Goal: Task Accomplishment & Management: Manage account settings

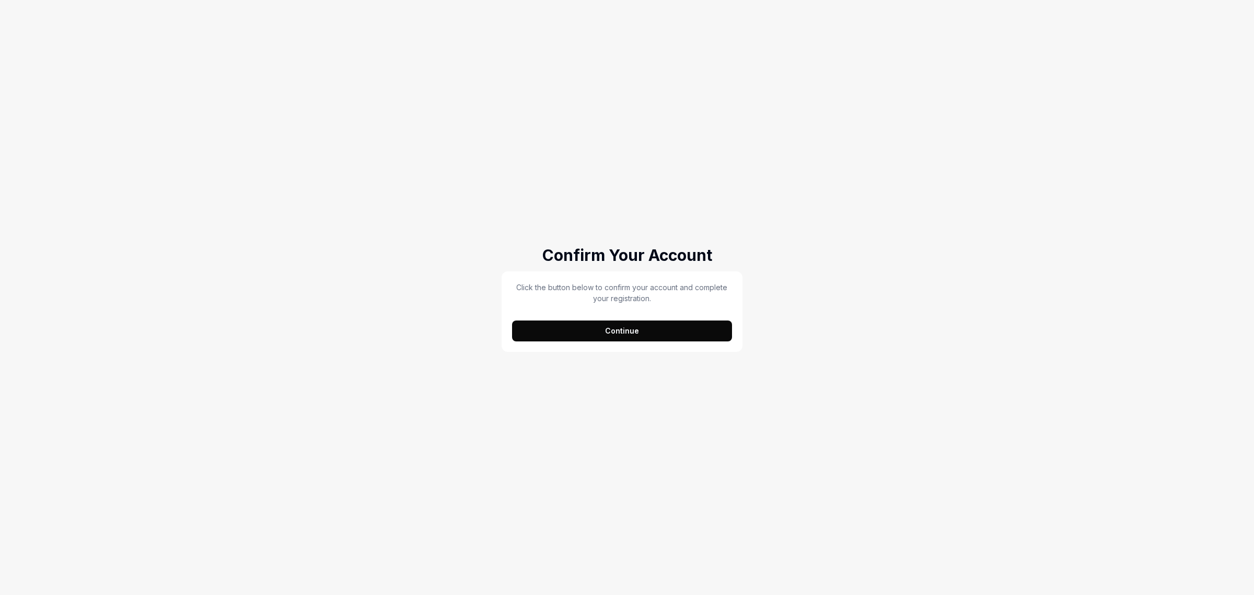
click at [610, 337] on button "Continue" at bounding box center [622, 330] width 220 height 21
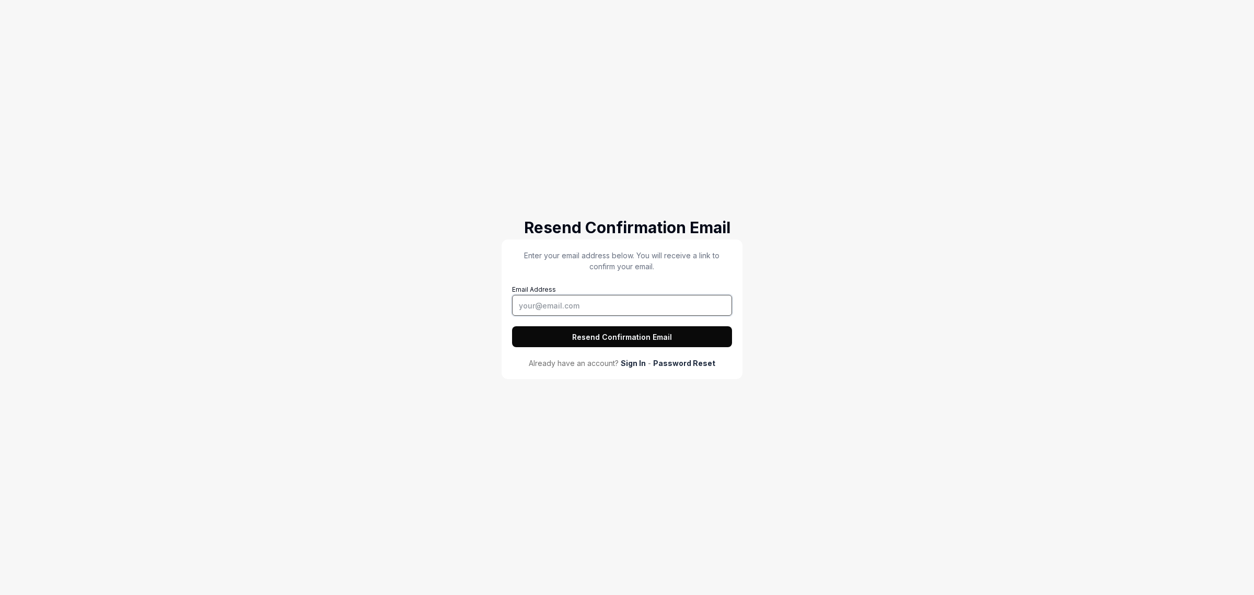
click at [550, 307] on input "Email Address" at bounding box center [622, 305] width 220 height 21
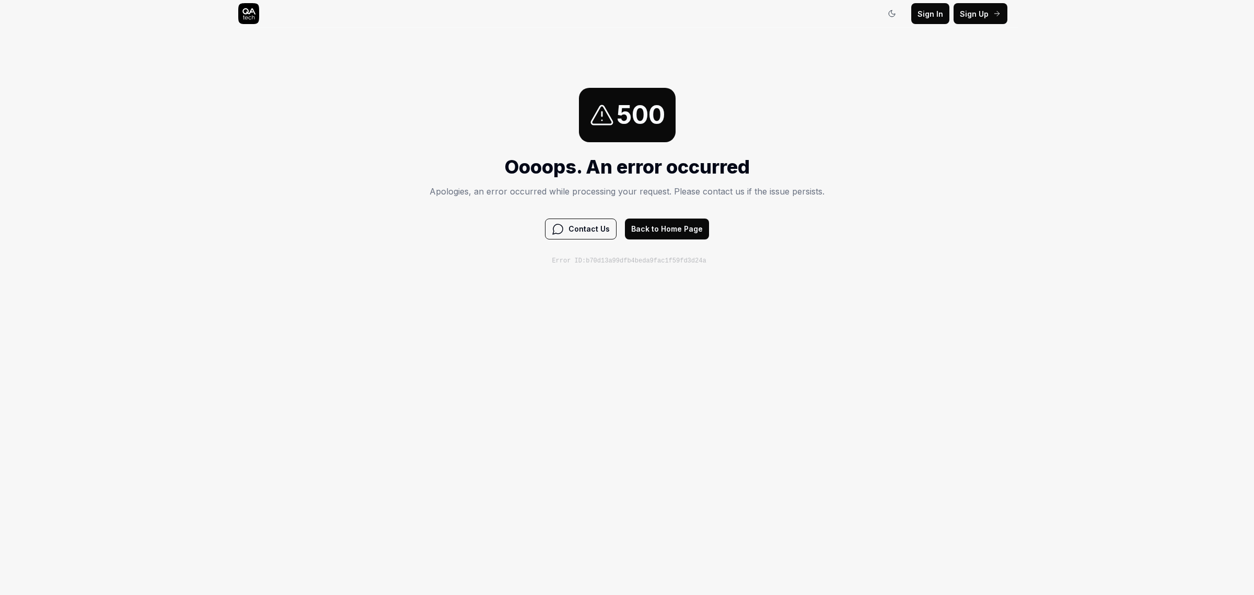
click at [682, 230] on button "Back to Home Page" at bounding box center [667, 228] width 84 height 21
click at [247, 13] on icon at bounding box center [248, 13] width 21 height 21
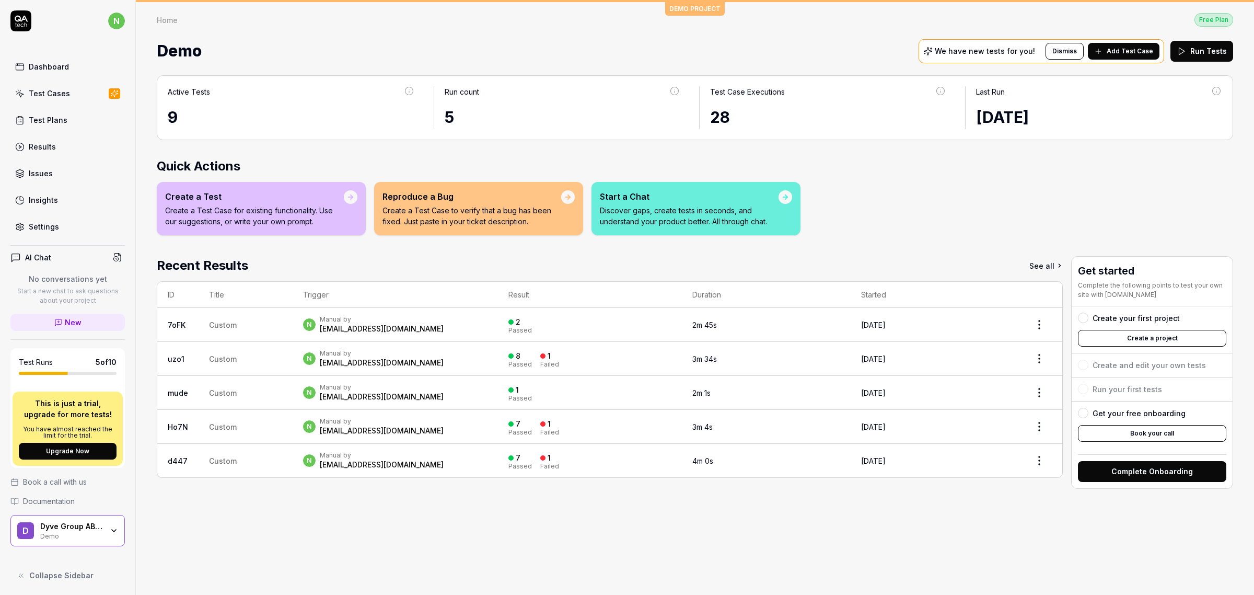
click at [40, 228] on div "Settings" at bounding box center [44, 226] width 30 height 11
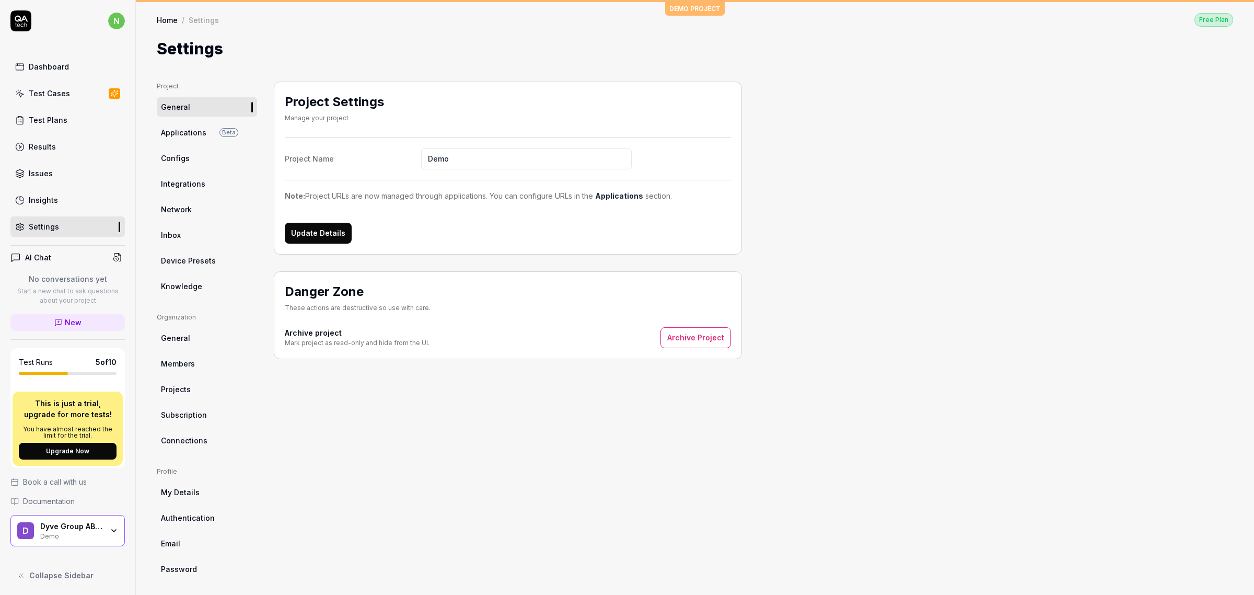
click at [174, 392] on span "Projects" at bounding box center [176, 389] width 30 height 11
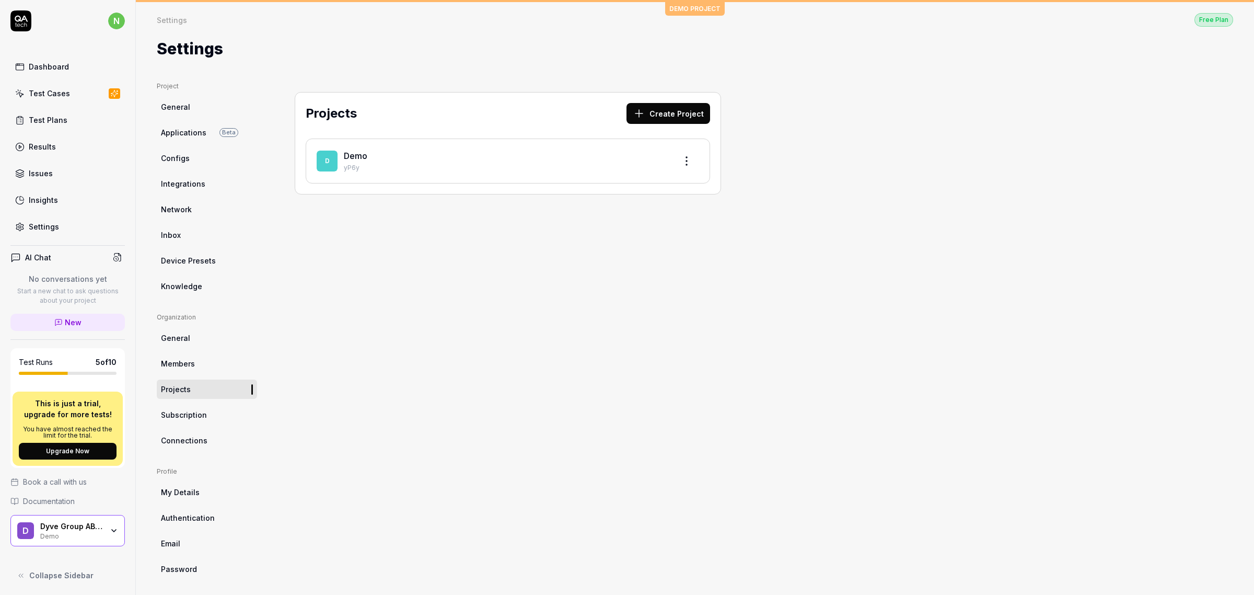
click at [693, 155] on html "n Dashboard Test Cases Test Plans Results Issues Insights Settings AI Chat No c…" at bounding box center [627, 297] width 1254 height 595
click at [656, 213] on div "Edit" at bounding box center [646, 209] width 99 height 23
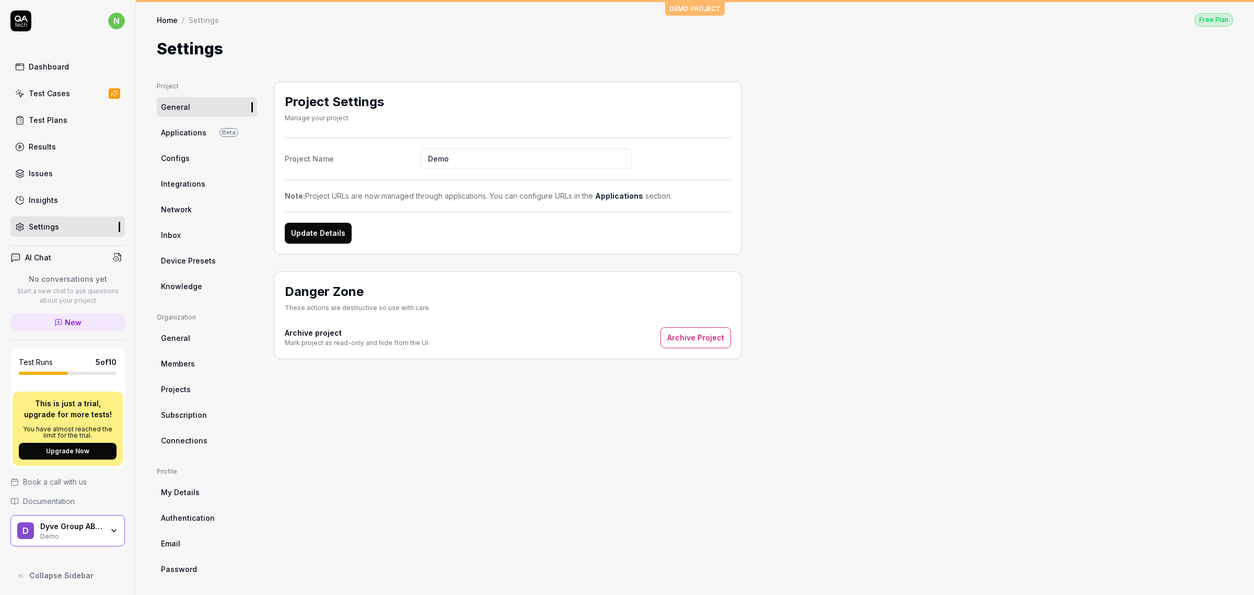
click at [19, 25] on icon at bounding box center [20, 20] width 21 height 21
click at [106, 26] on html "n Dashboard Test Cases Test Plans Results Issues Insights Settings AI Chat No c…" at bounding box center [627, 297] width 1254 height 595
click at [59, 66] on span "Profile" at bounding box center [72, 68] width 110 height 11
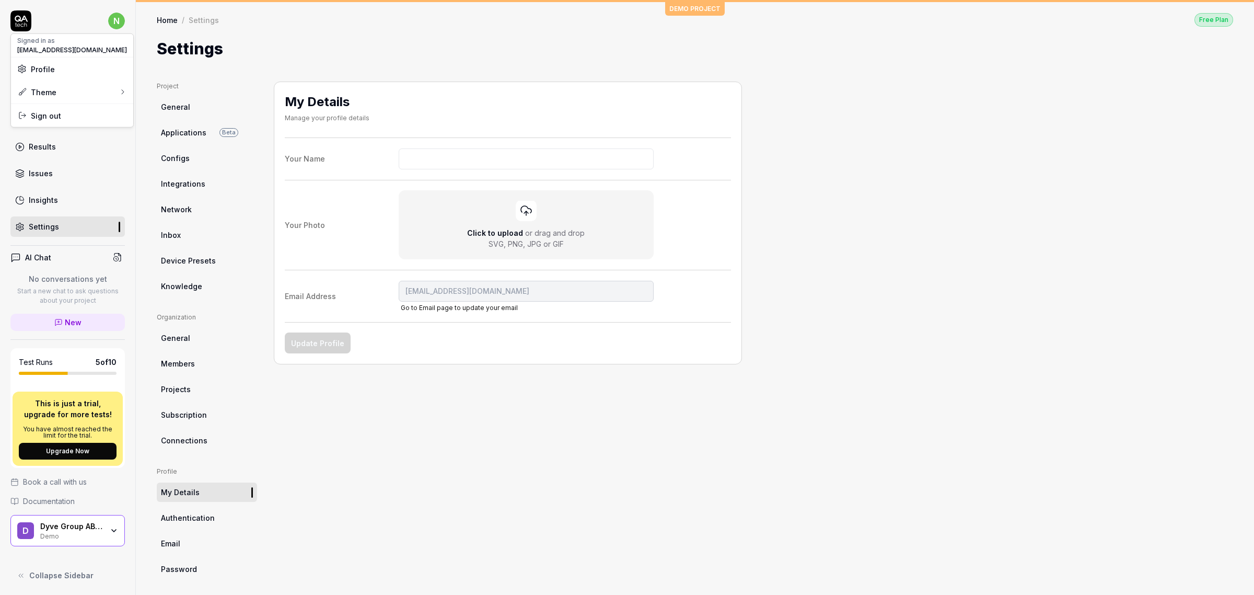
click at [106, 531] on html "n Dashboard Test Cases Test Plans Results Issues Insights Settings AI Chat No c…" at bounding box center [627, 297] width 1254 height 595
click at [112, 531] on icon "button" at bounding box center [114, 530] width 4 height 2
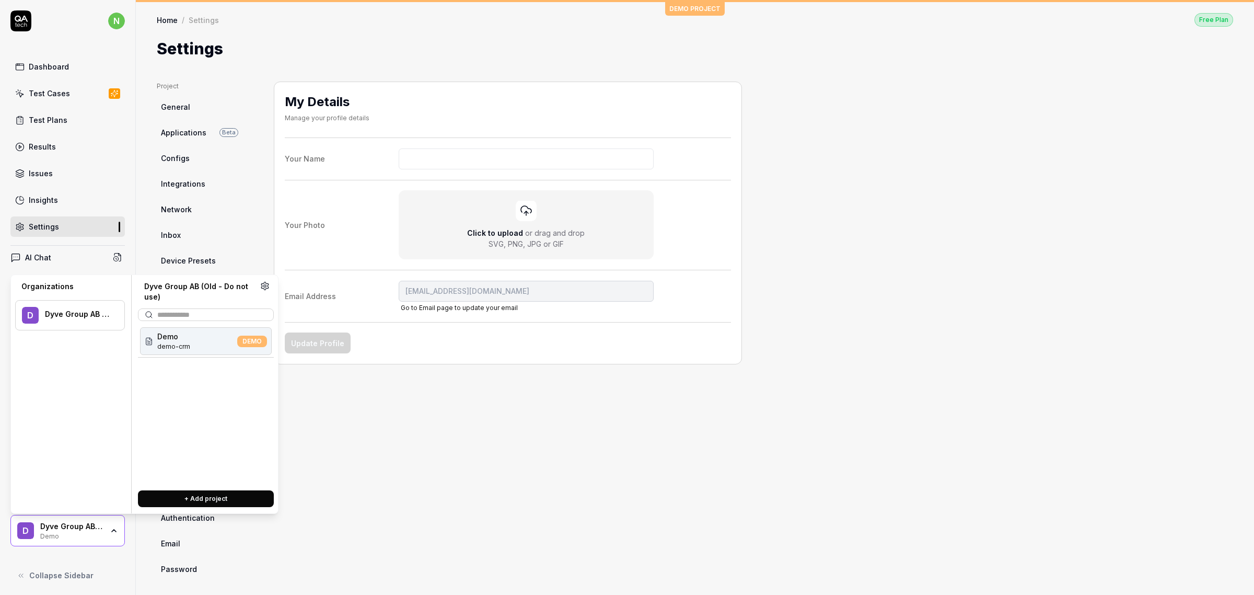
click at [84, 311] on div "Dyve Group AB (Old - Do not use)" at bounding box center [78, 313] width 66 height 9
click at [263, 290] on icon at bounding box center [264, 285] width 9 height 9
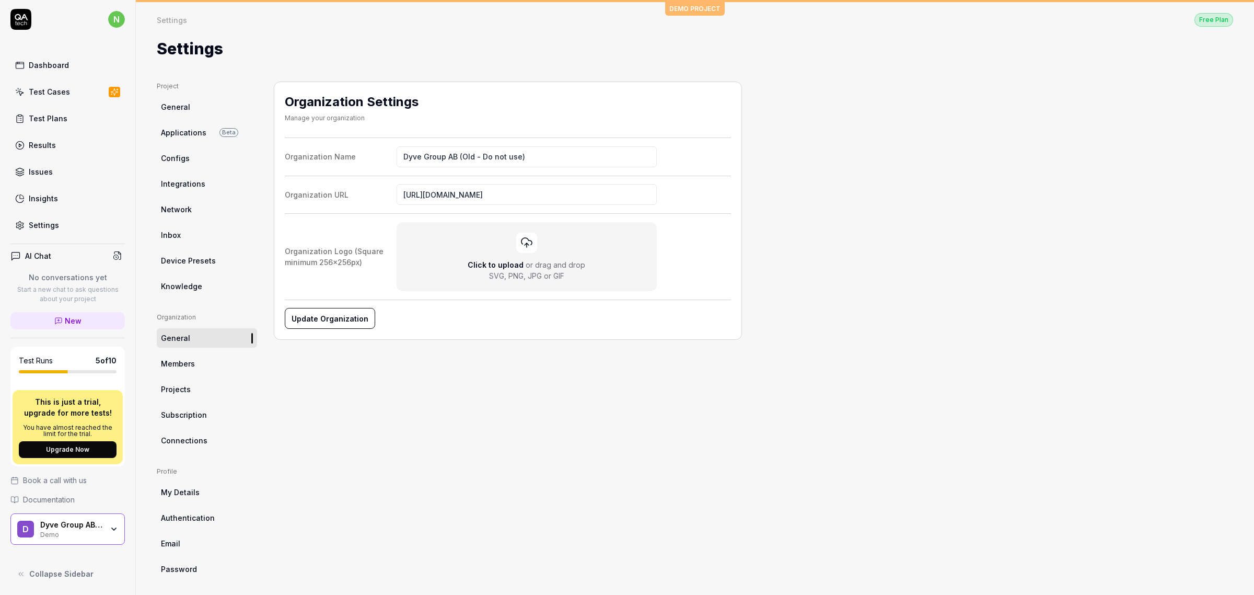
scroll to position [3, 0]
click at [49, 64] on div "Dashboard" at bounding box center [49, 65] width 40 height 11
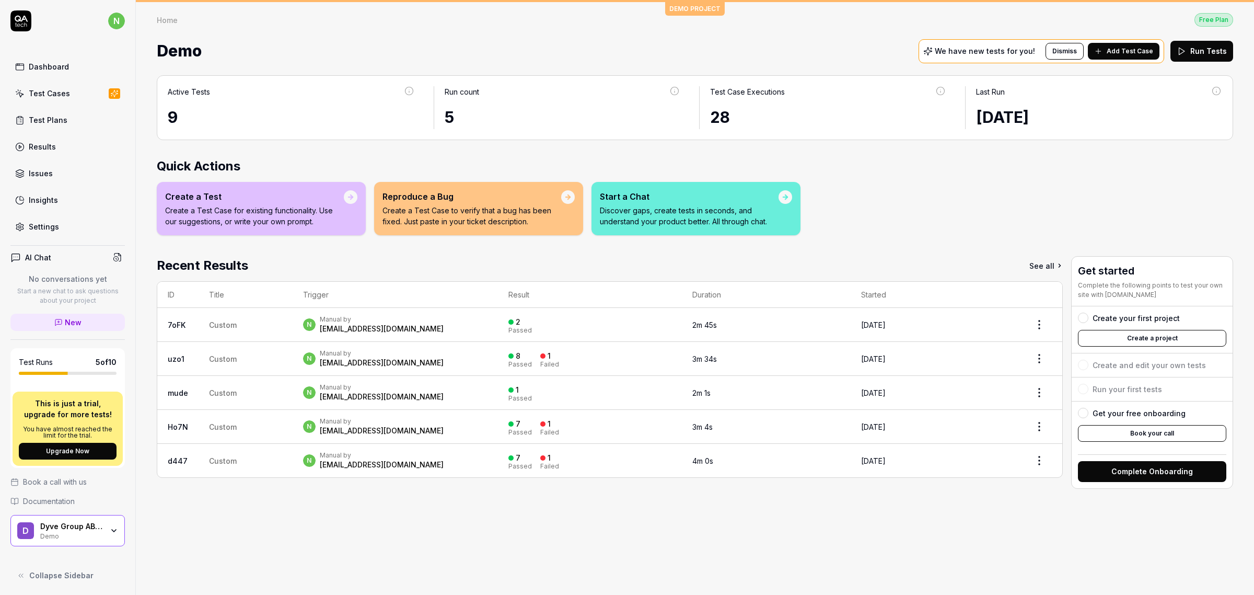
click at [45, 231] on div "Settings" at bounding box center [44, 226] width 30 height 11
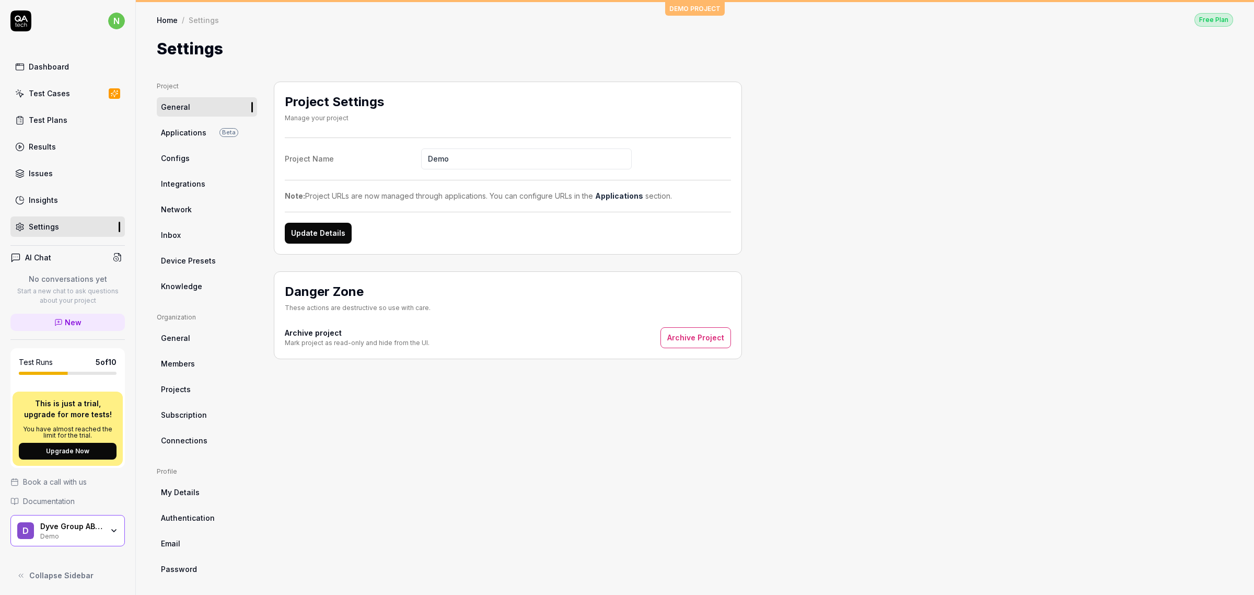
click at [192, 143] on ul "Project General Applications Beta Configs Integrations Network Inbox Device Pre…" at bounding box center [207, 189] width 100 height 214
click at [192, 144] on ul "Project General Applications Beta Configs Integrations Network Inbox Device Pre…" at bounding box center [207, 189] width 100 height 214
click at [198, 199] on ul "Project General Applications Beta Configs Integrations Network Inbox Device Pre…" at bounding box center [207, 189] width 100 height 214
click at [189, 204] on span "Network" at bounding box center [176, 209] width 31 height 11
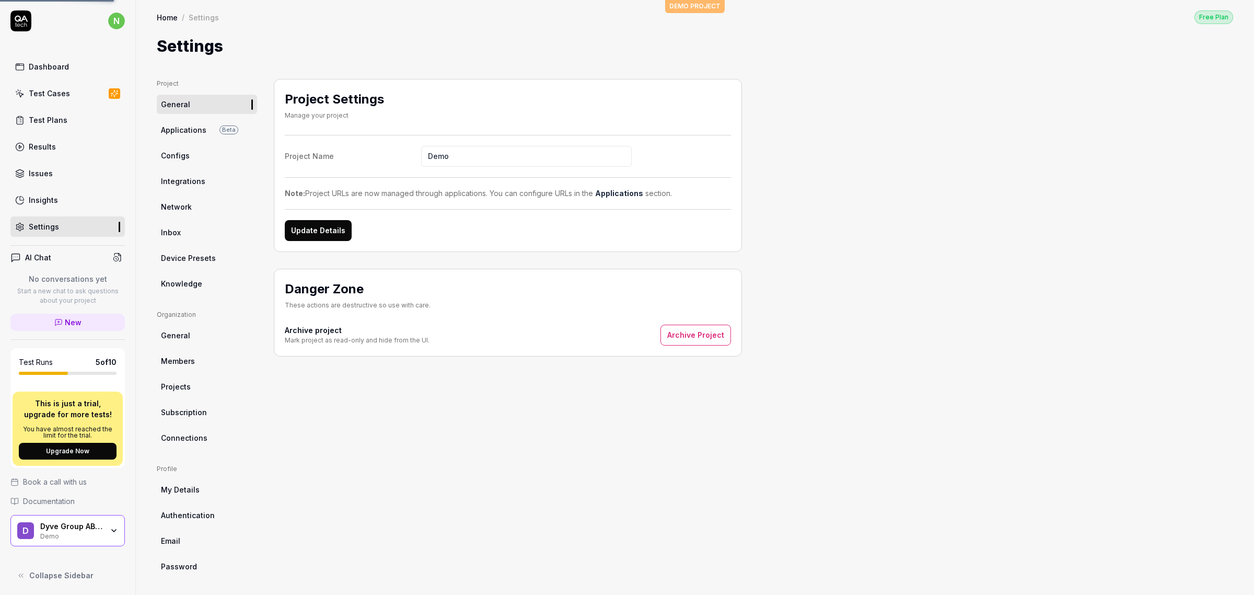
scroll to position [4, 0]
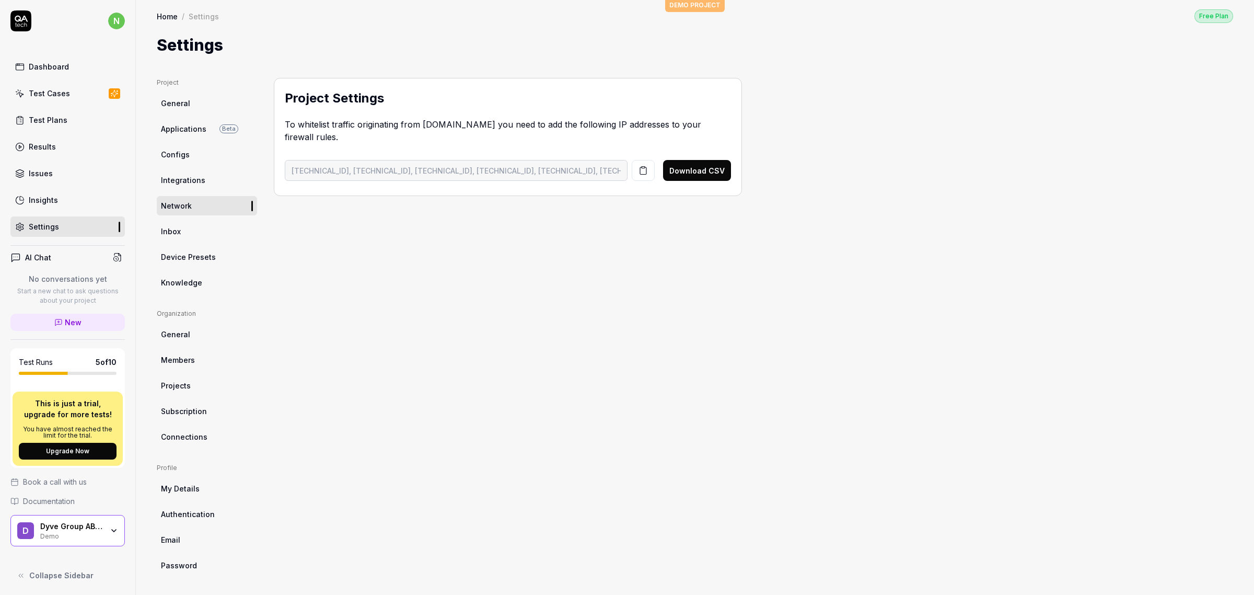
click at [181, 333] on span "General" at bounding box center [175, 334] width 29 height 11
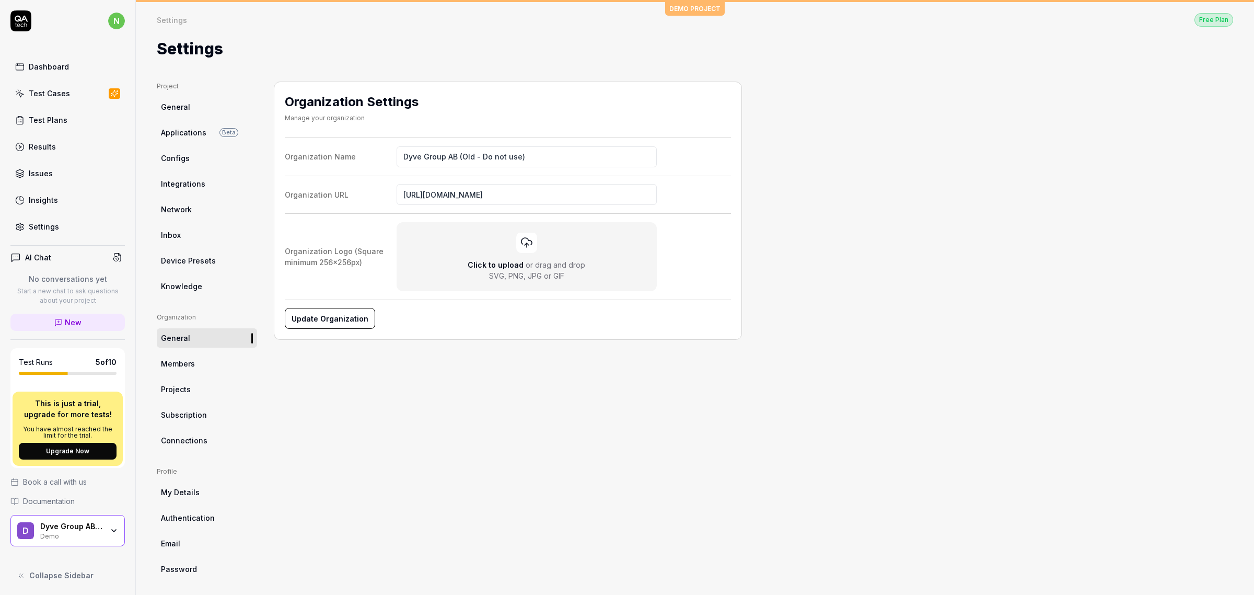
click at [178, 358] on span "Members" at bounding box center [178, 363] width 34 height 11
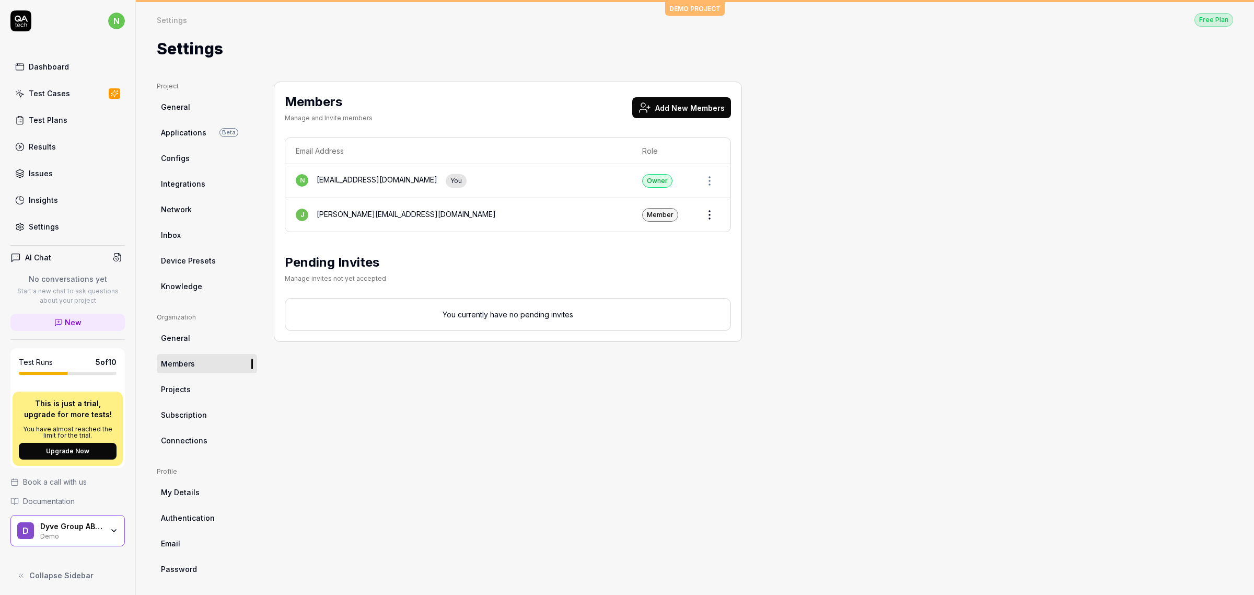
scroll to position [4, 0]
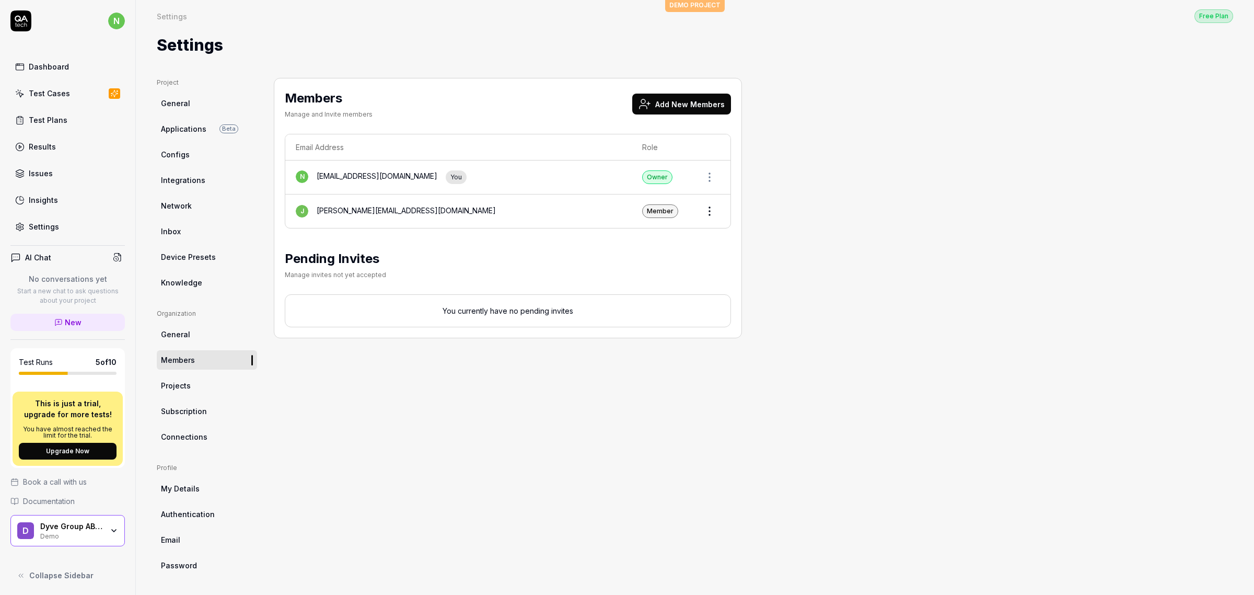
click at [706, 106] on button "Add New Members" at bounding box center [681, 104] width 99 height 21
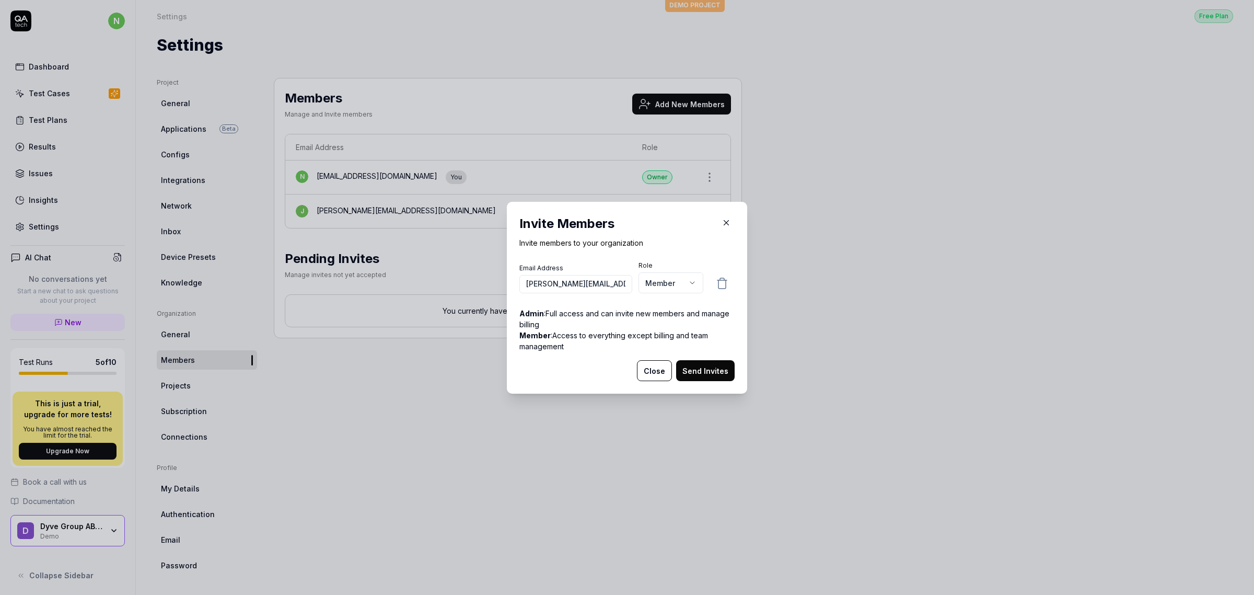
type input "ludvig@dyve.se"
click at [576, 349] on p "Member : Access to everything except billing and team management" at bounding box center [626, 341] width 215 height 22
click at [680, 285] on body "n Dashboard Test Cases Test Plans Results Issues Insights Settings AI Chat No c…" at bounding box center [627, 297] width 1254 height 595
select select "*"
click at [701, 368] on button "Send Invites" at bounding box center [705, 370] width 59 height 21
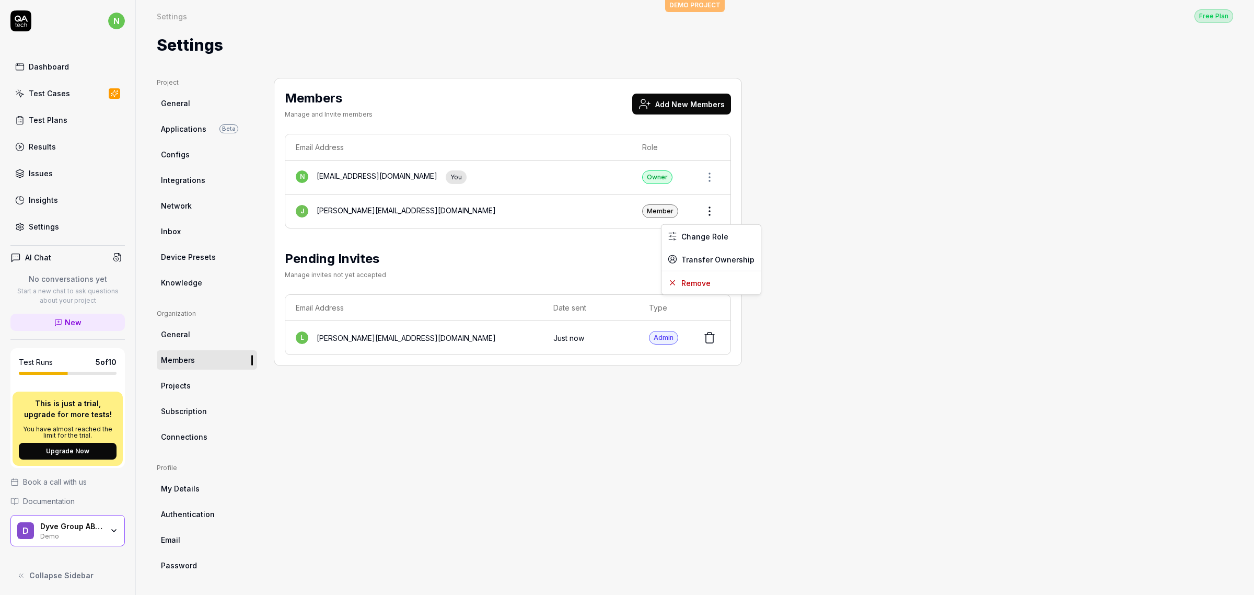
click at [716, 207] on html "n Dashboard Test Cases Test Plans Results Issues Insights Settings AI Chat No c…" at bounding box center [627, 297] width 1254 height 595
click at [713, 260] on span "Transfer Ownership" at bounding box center [717, 258] width 73 height 11
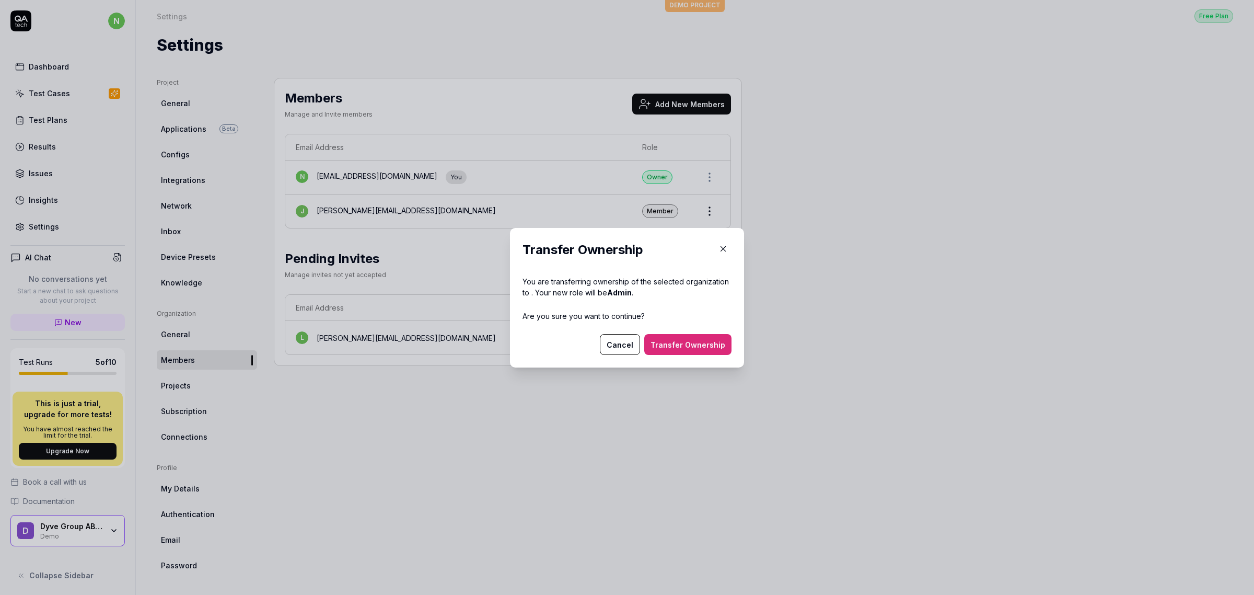
click at [680, 348] on button "Transfer Ownership" at bounding box center [687, 344] width 87 height 21
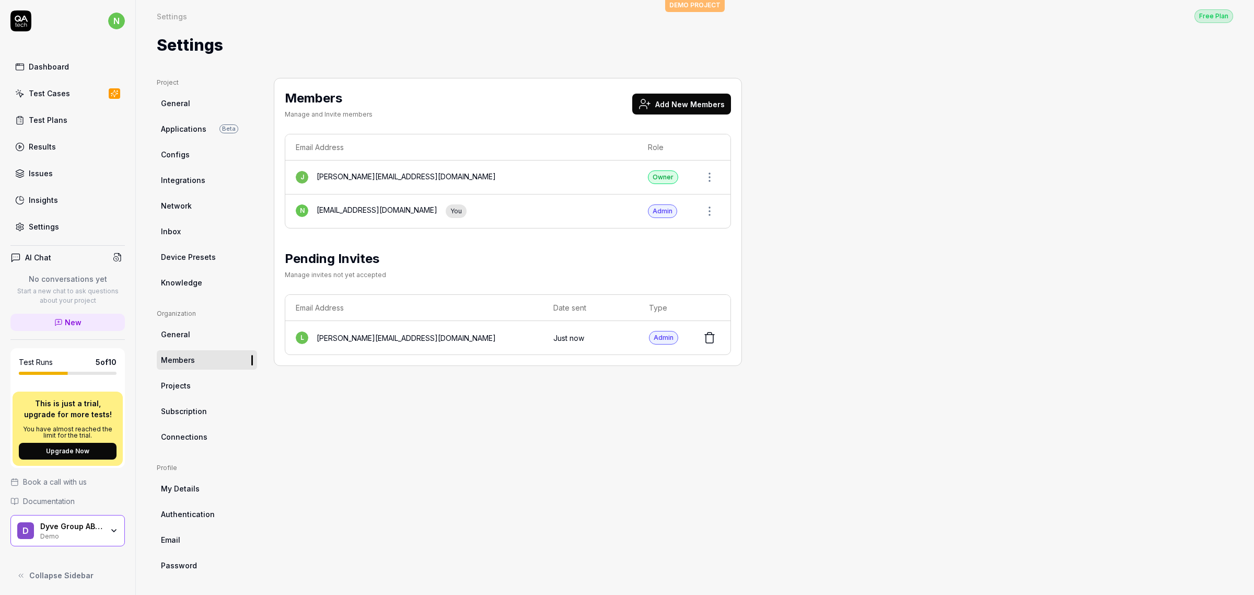
click at [771, 249] on div "Project General Applications Beta Configs Integrations Network Inbox Device Pre…" at bounding box center [695, 326] width 1076 height 497
